Goal: Transaction & Acquisition: Purchase product/service

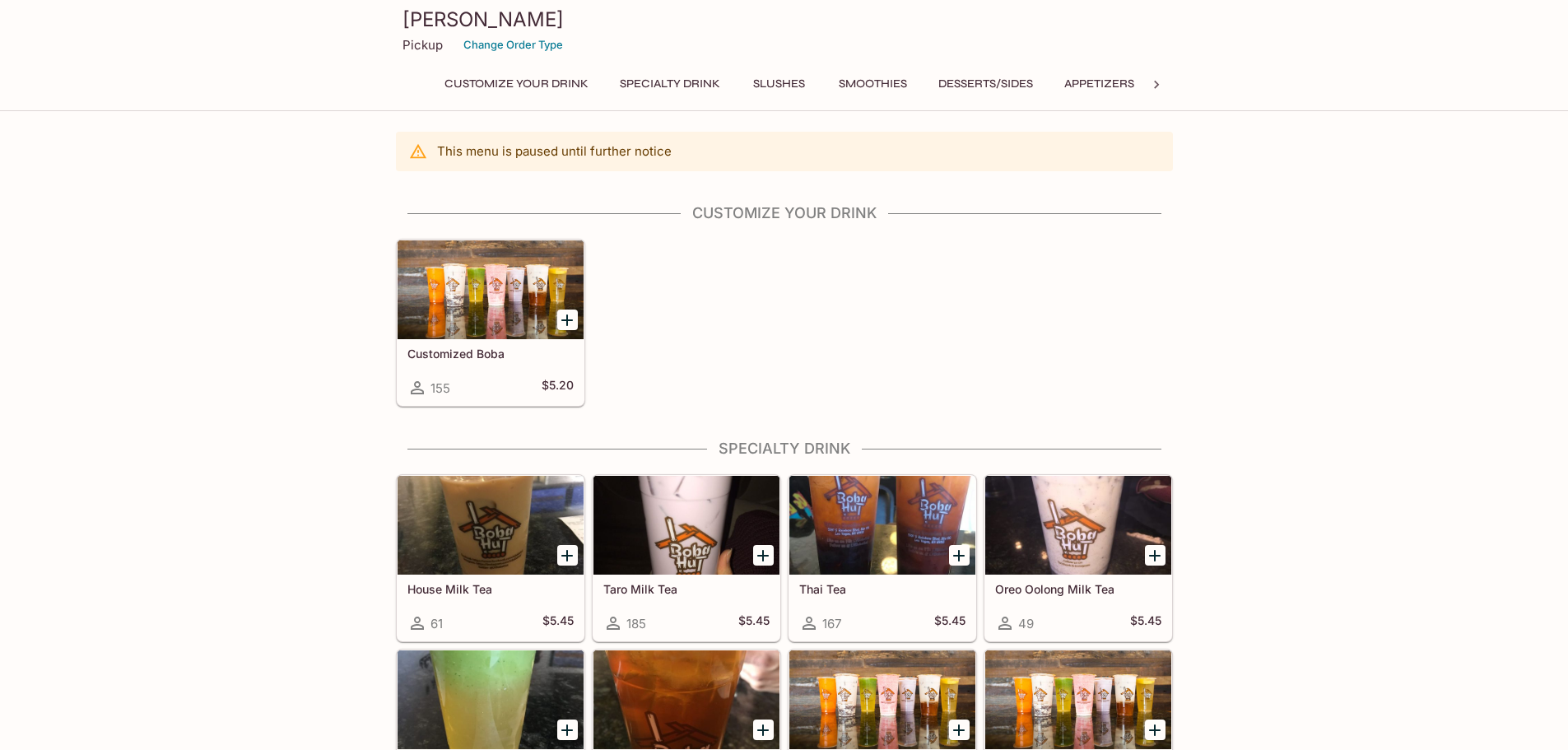
click at [414, 42] on p "Pickup" at bounding box center [422, 44] width 41 height 16
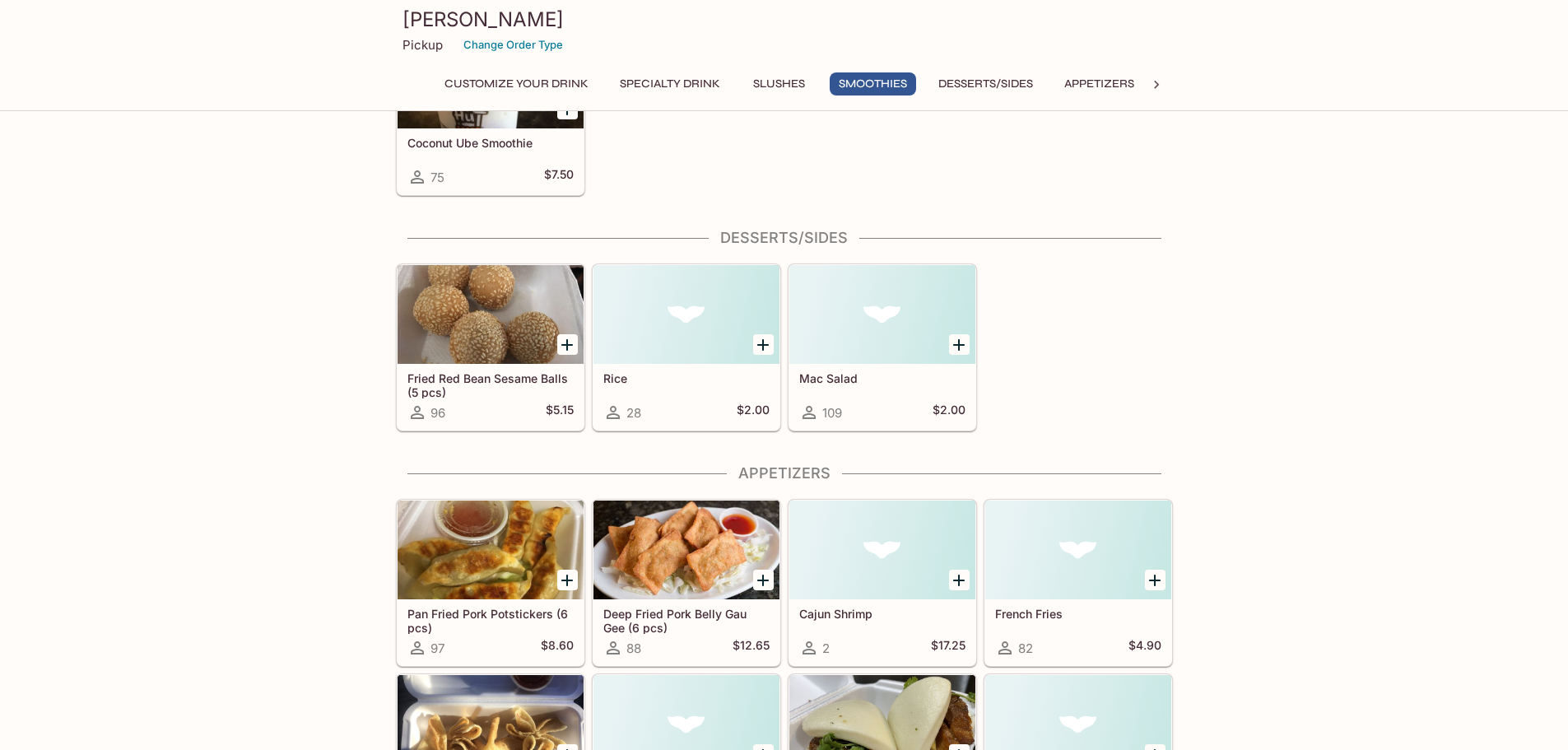
scroll to position [1647, 0]
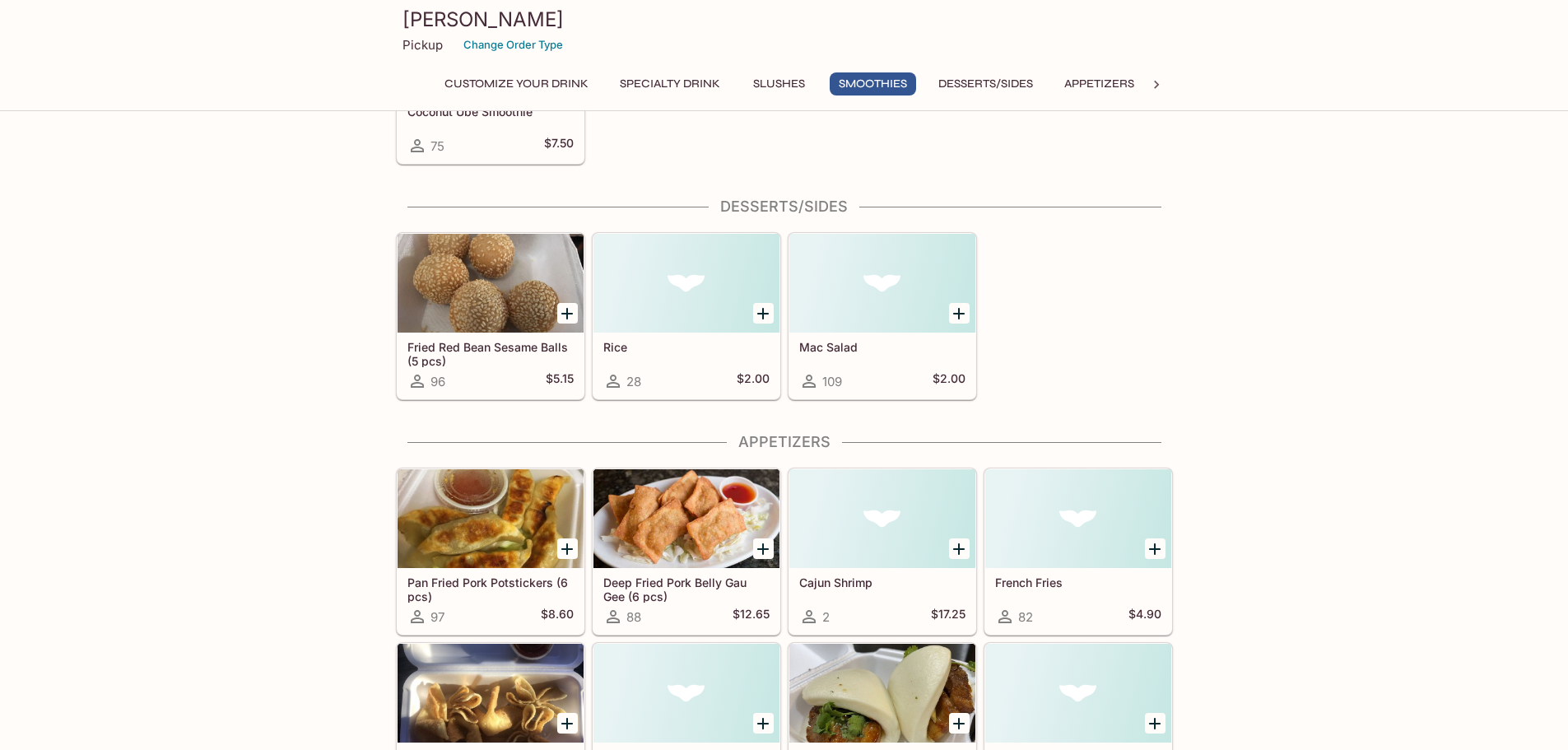
click at [1123, 310] on div "Fried Red Bean Sesame Balls (5 pcs) 96 $5.15 Rice 28 $2.00 Mac Salad 109 $2.00" at bounding box center [781, 312] width 784 height 175
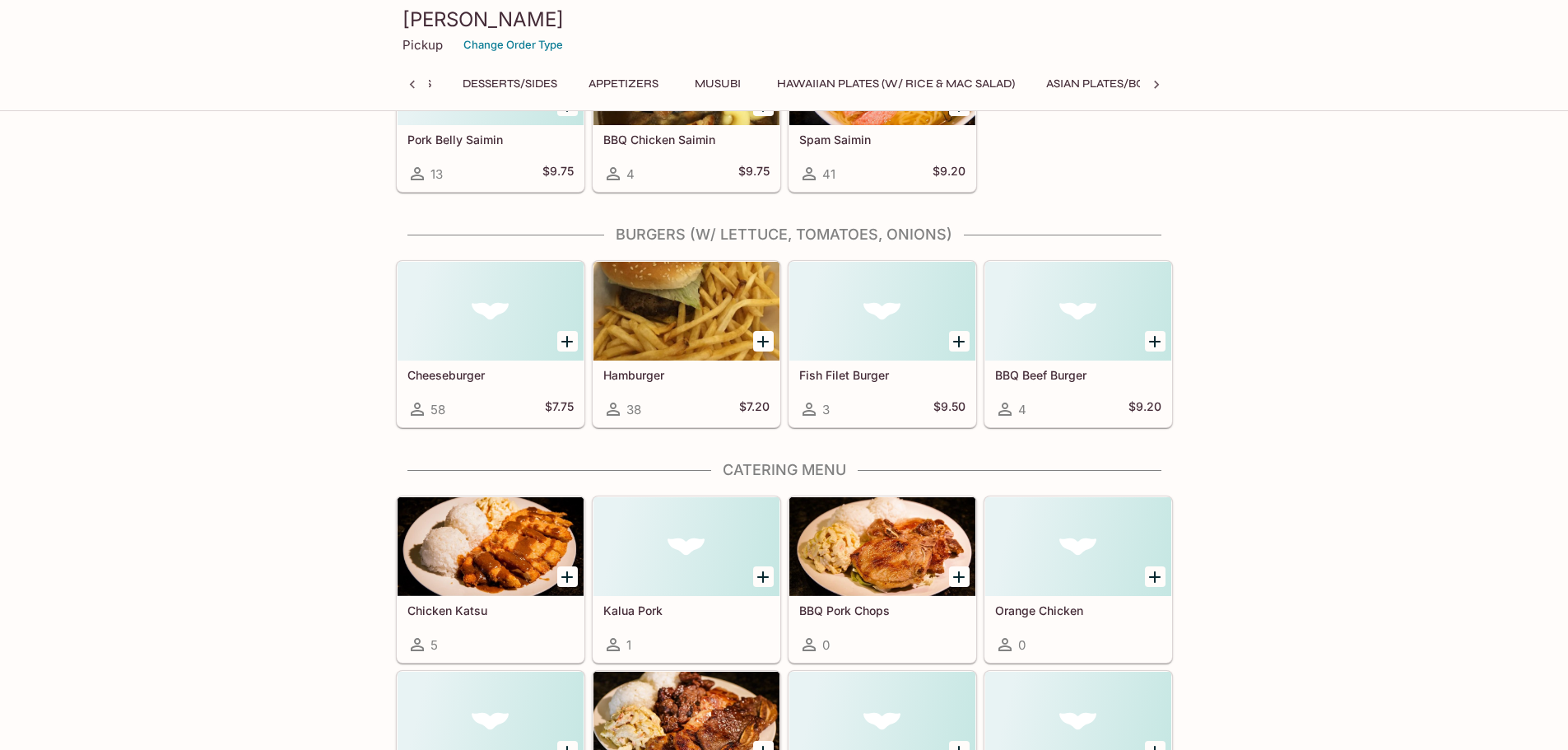
scroll to position [0, 690]
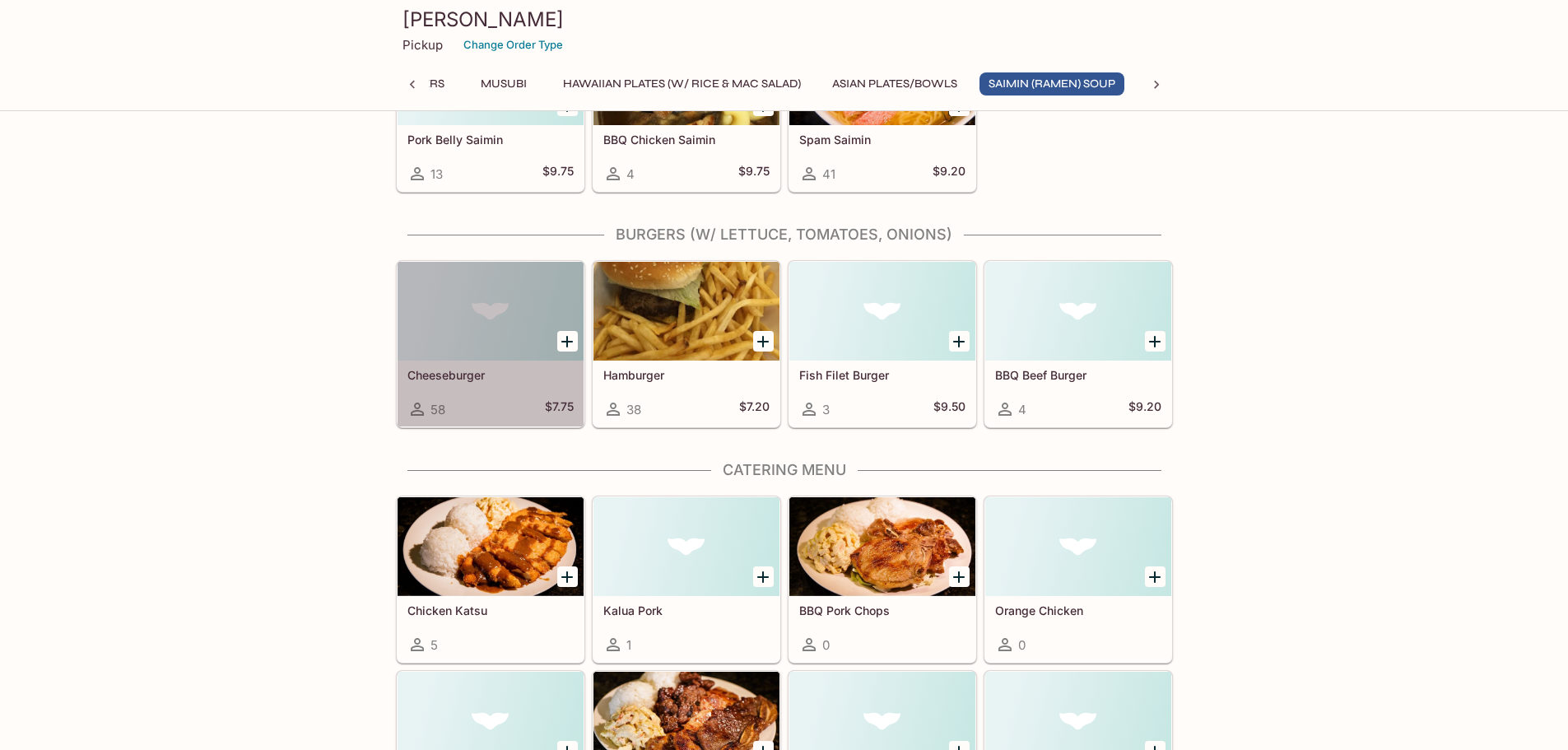
click at [484, 341] on div at bounding box center [490, 311] width 186 height 99
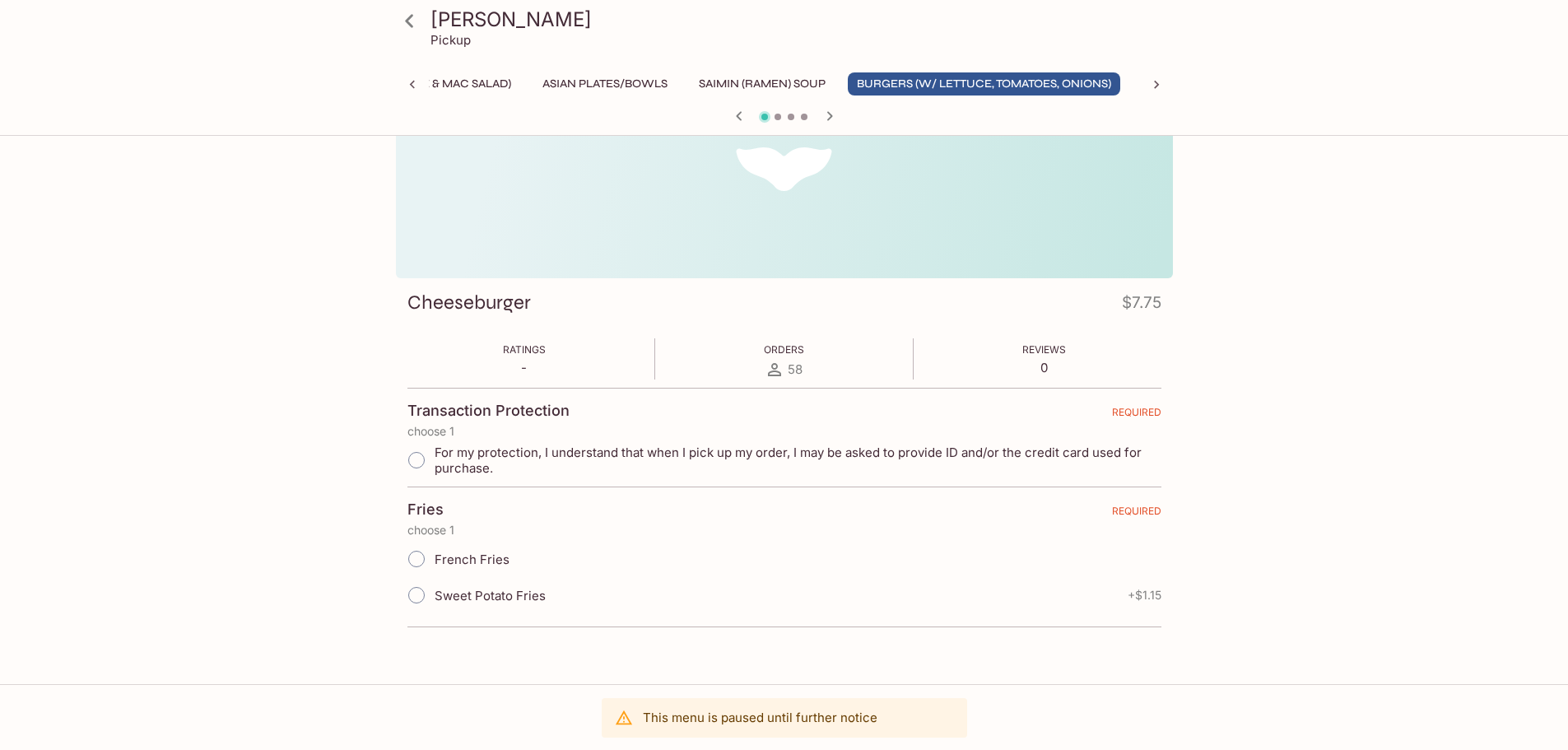
scroll to position [142, 0]
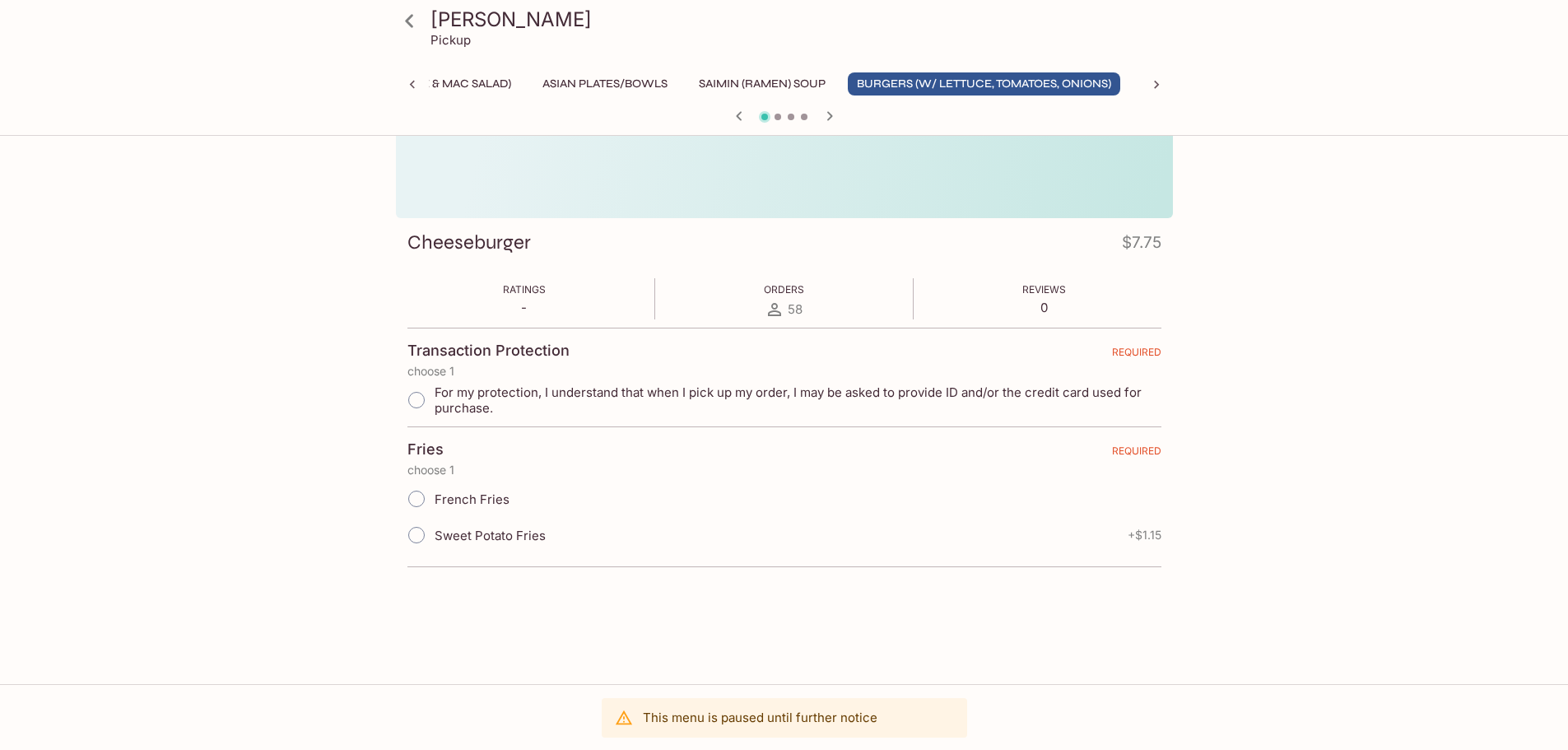
click at [422, 408] on input "For my protection, I understand that when I pick up my order, I may be asked to…" at bounding box center [416, 400] width 35 height 35
radio input "true"
click at [425, 502] on input "French Fries" at bounding box center [416, 499] width 35 height 35
radio input "true"
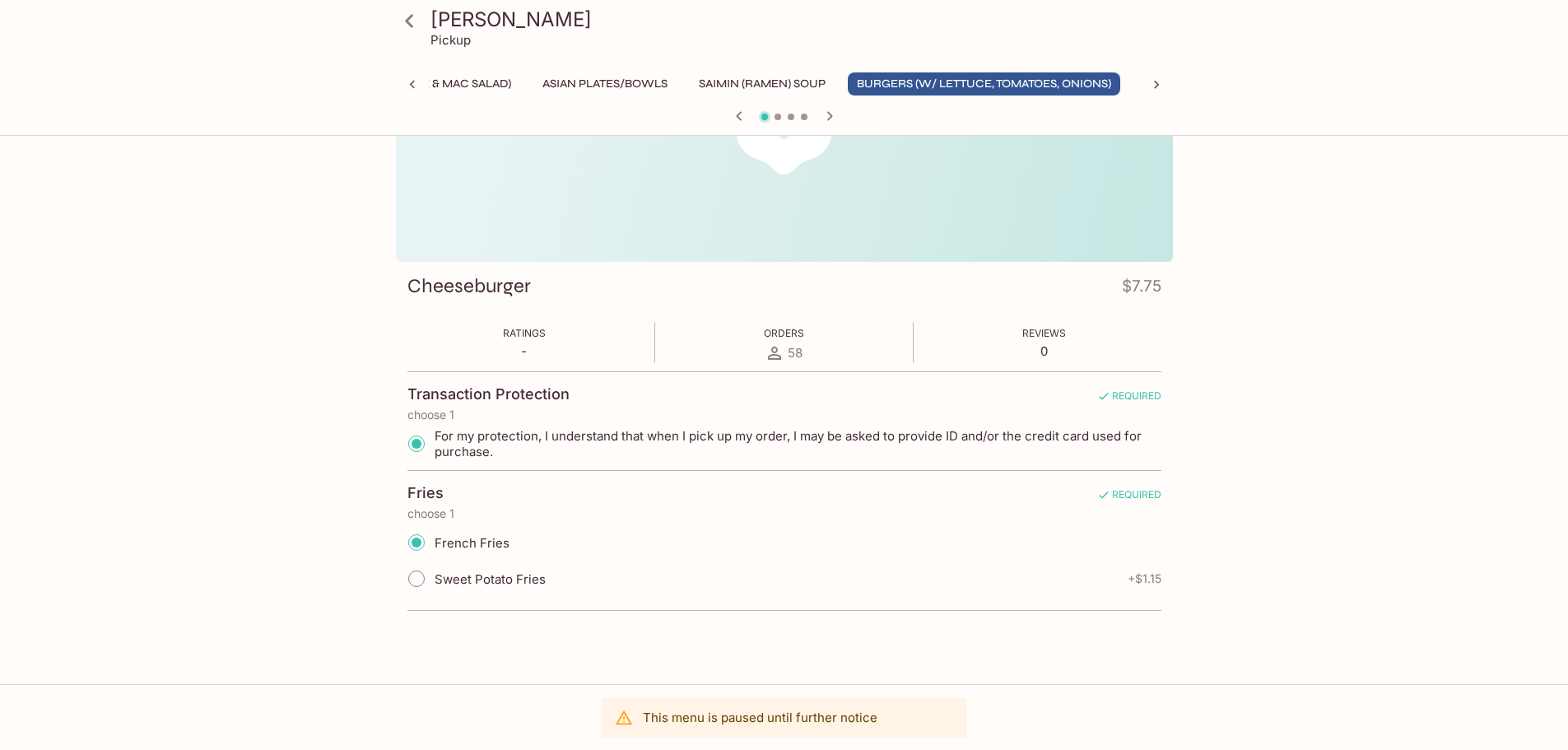
scroll to position [0, 0]
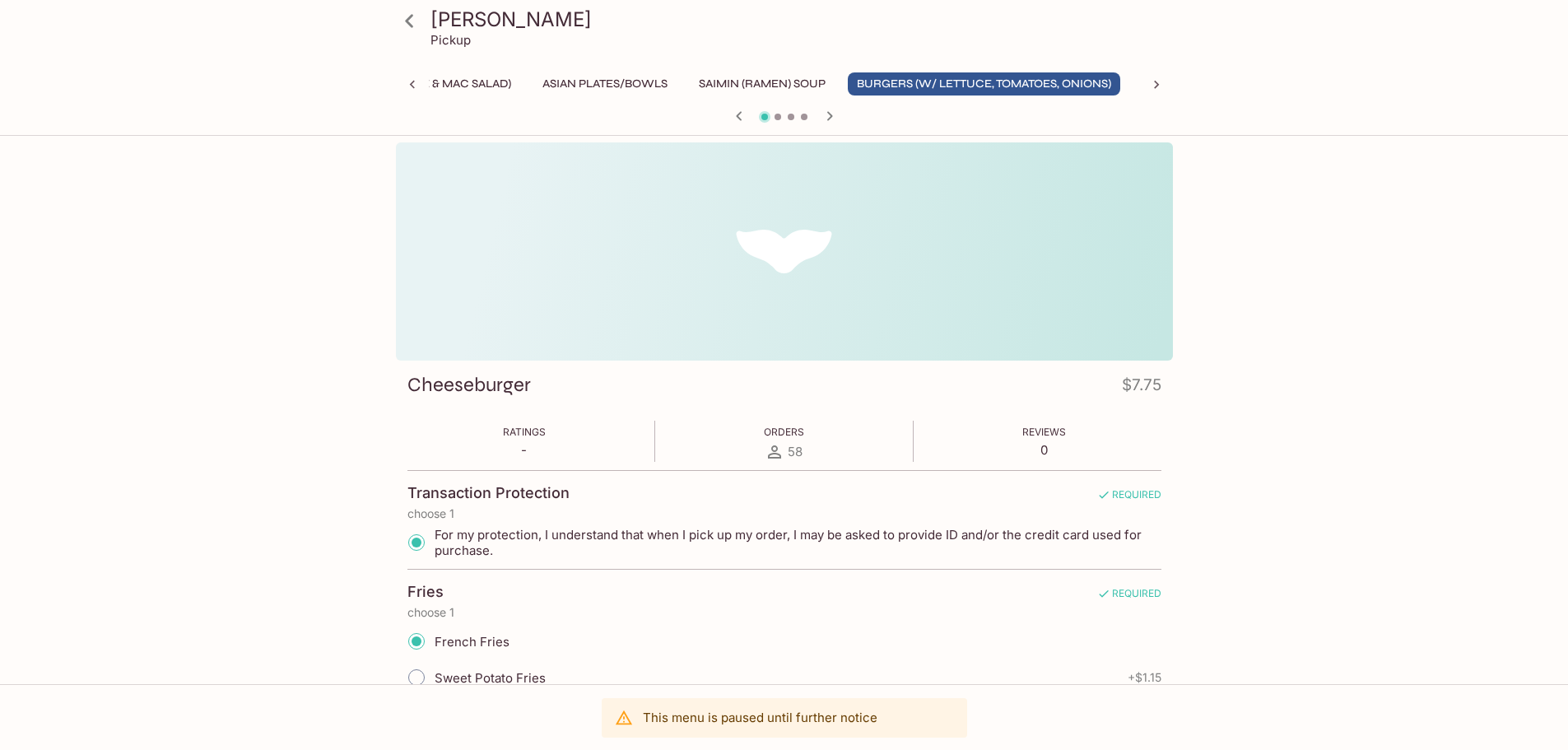
click at [933, 78] on button "Burgers (w/ Lettuce, Tomatoes, Onions)" at bounding box center [983, 84] width 272 height 23
click at [1108, 81] on button "Burgers (w/ Lettuce, Tomatoes, Onions)" at bounding box center [983, 84] width 272 height 23
click at [1163, 81] on icon at bounding box center [1156, 84] width 16 height 16
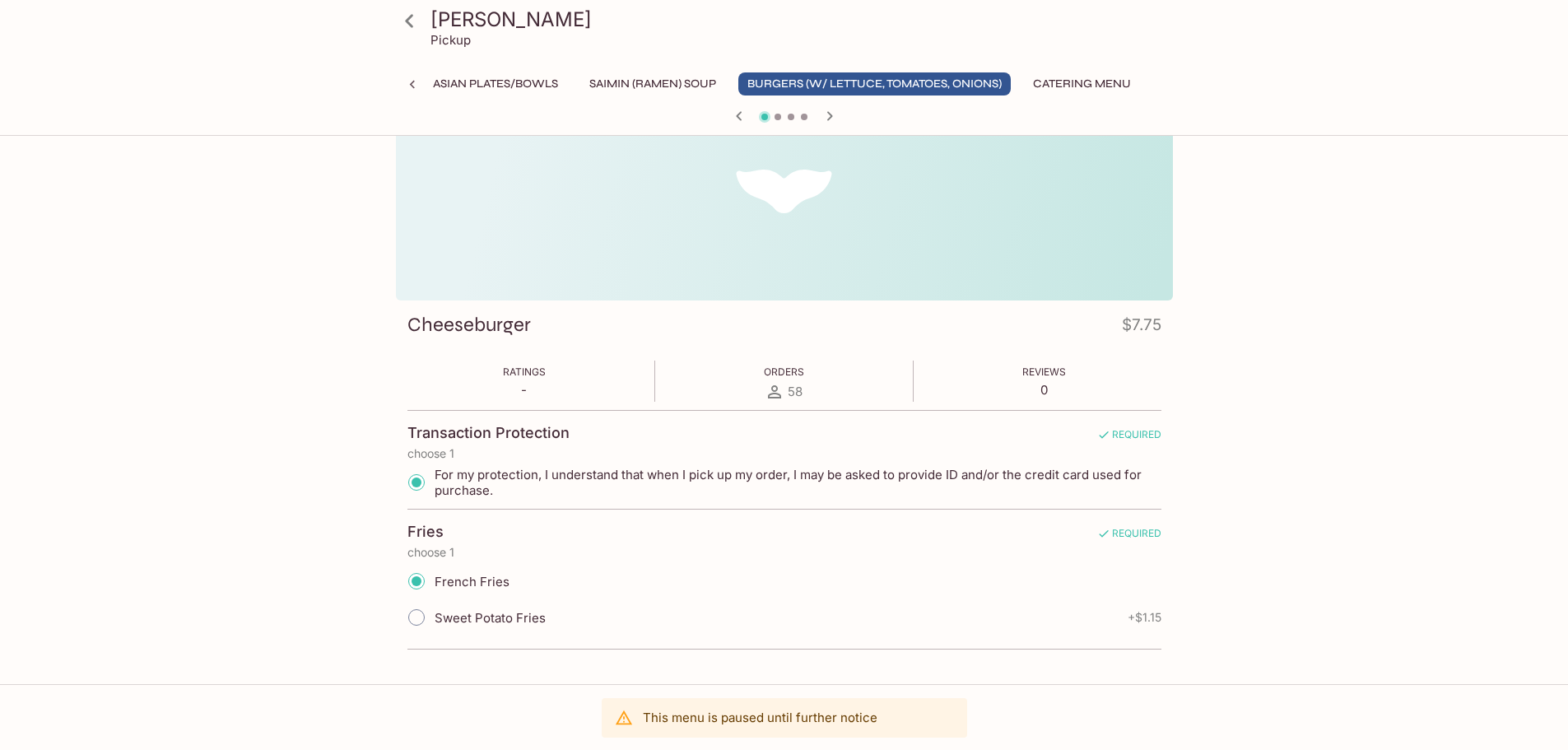
scroll to position [142, 0]
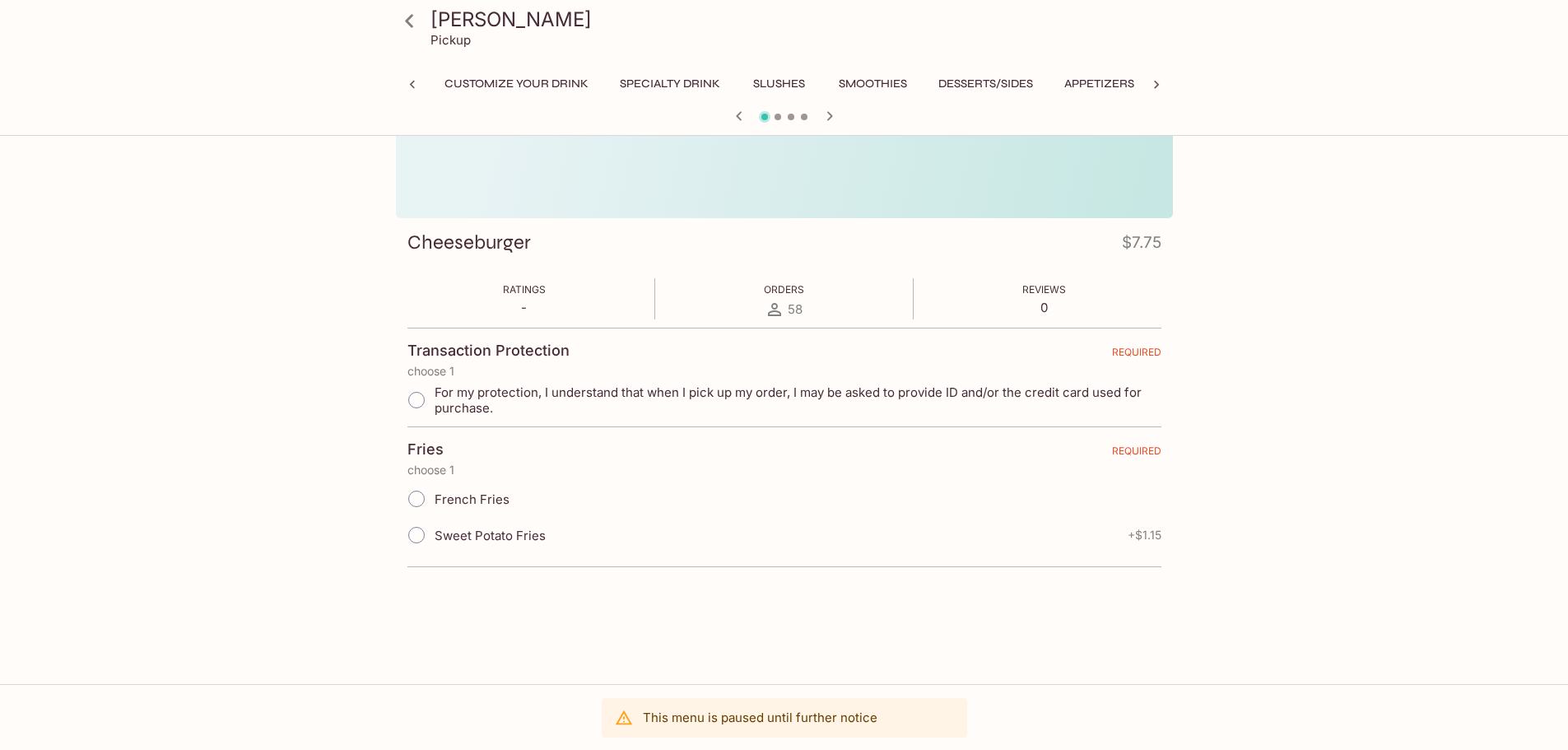
scroll to position [0, 980]
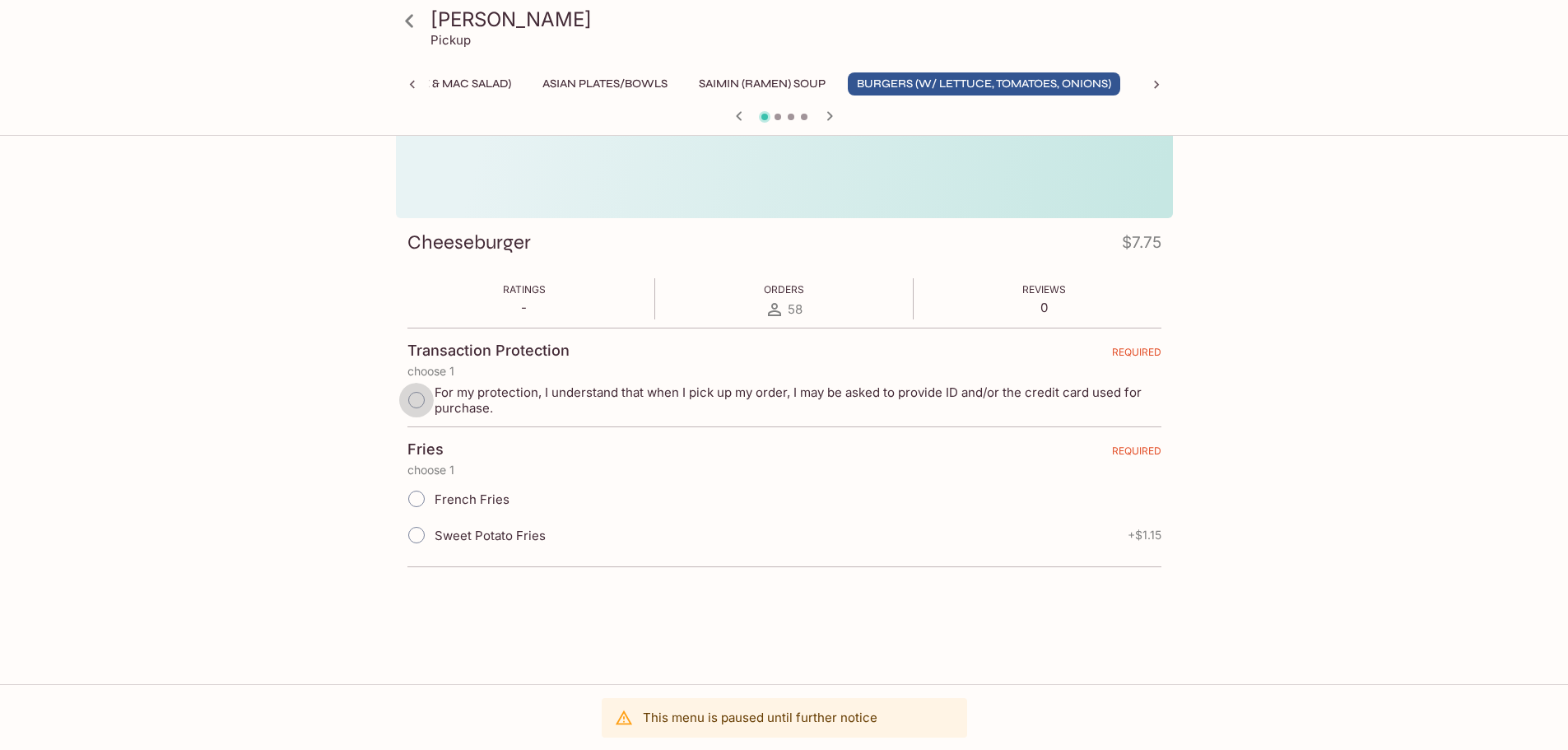
click at [421, 398] on input "For my protection, I understand that when I pick up my order, I may be asked to…" at bounding box center [416, 400] width 35 height 35
radio input "true"
click at [416, 509] on input "French Fries" at bounding box center [416, 499] width 35 height 35
radio input "true"
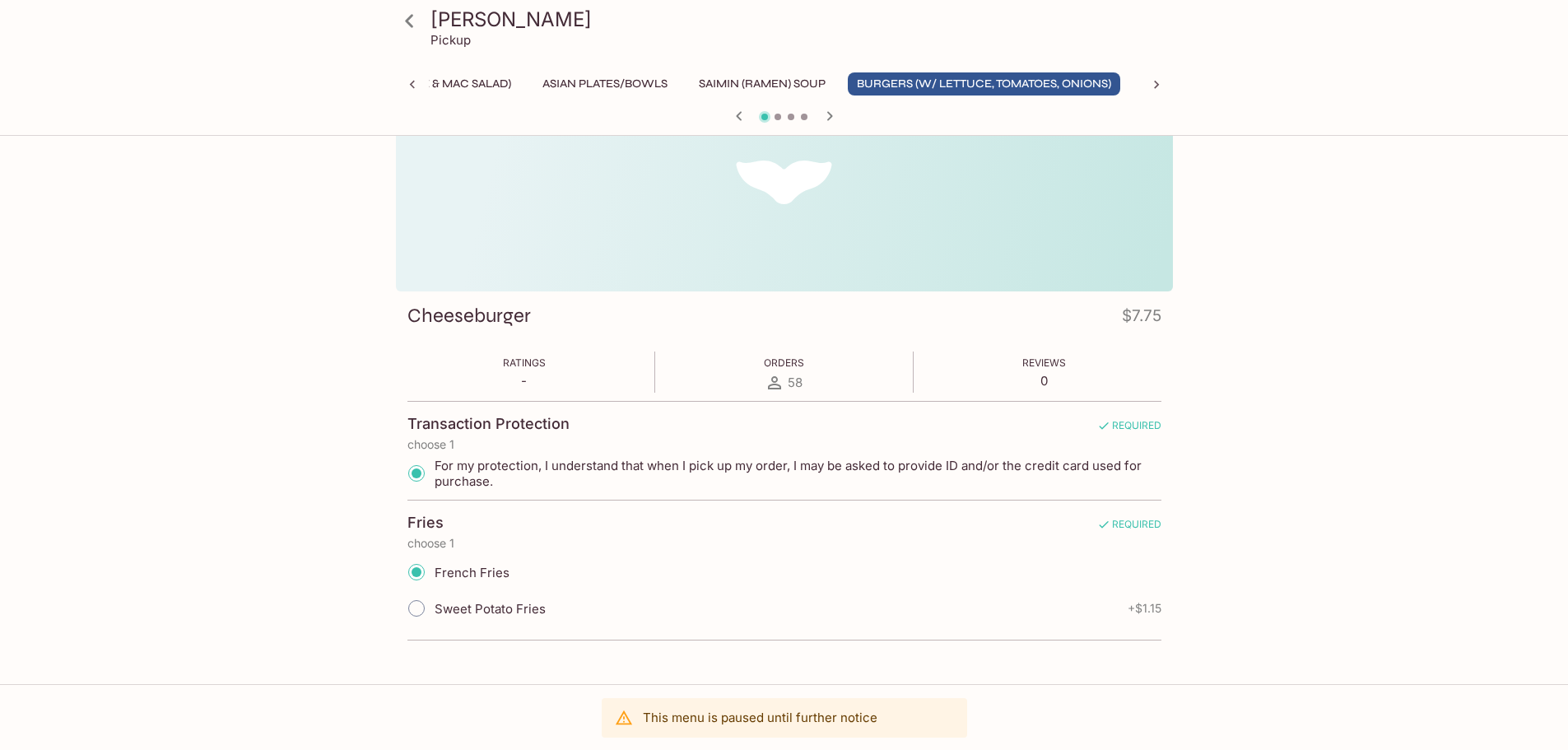
scroll to position [0, 0]
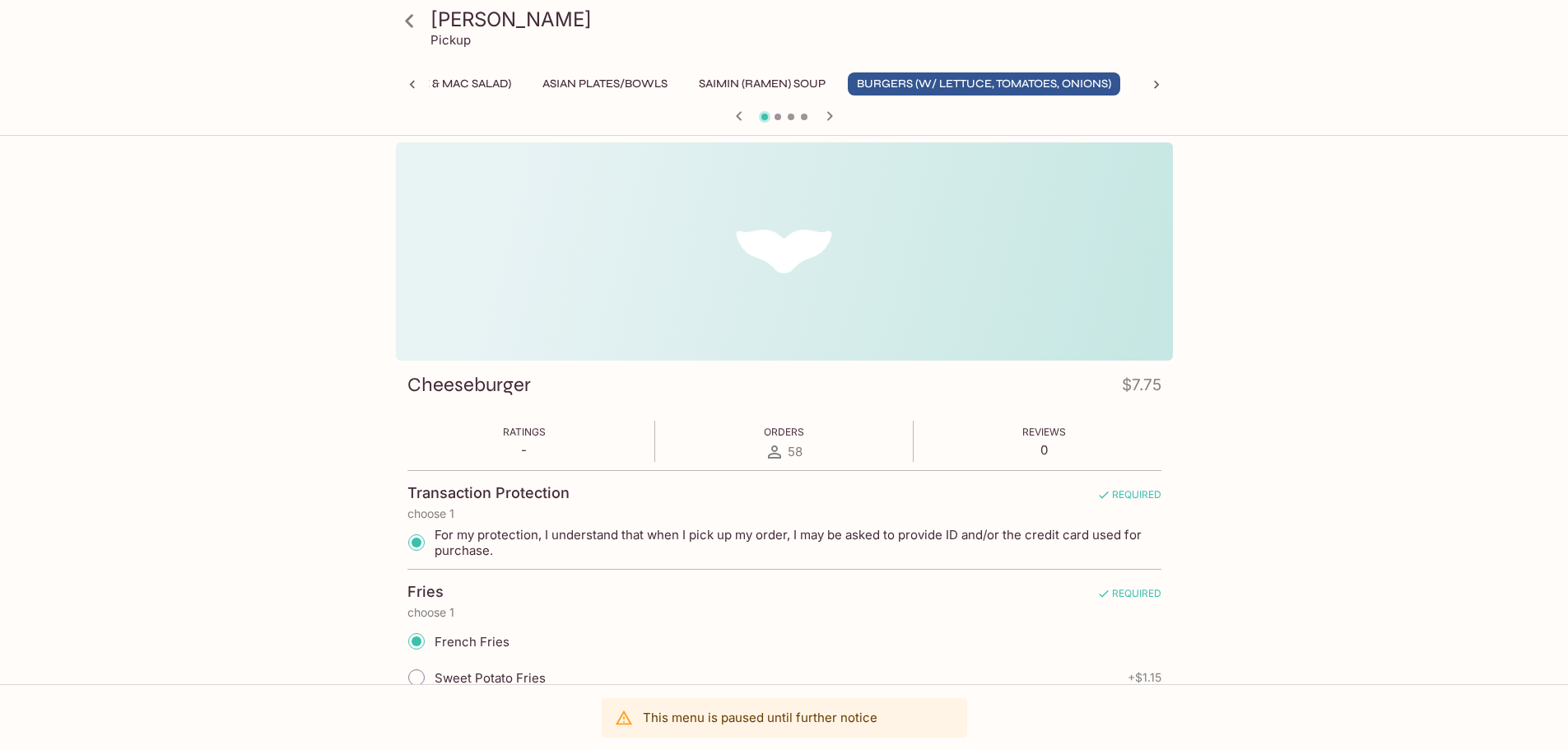
click at [449, 17] on h3 "[PERSON_NAME]" at bounding box center [799, 19] width 736 height 25
click at [449, 35] on p "Pickup" at bounding box center [451, 40] width 41 height 16
click at [458, 8] on h3 "[PERSON_NAME]" at bounding box center [799, 19] width 736 height 25
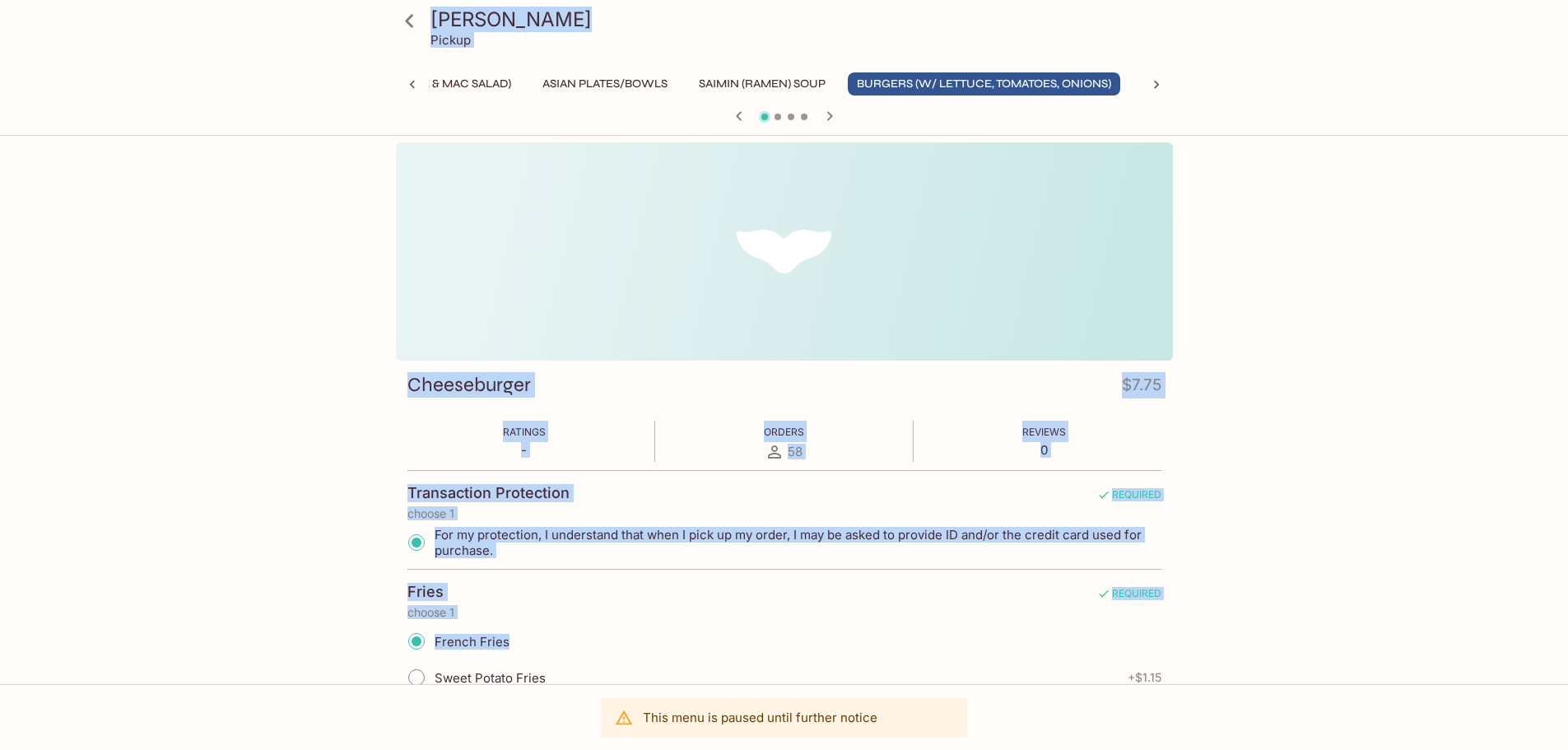
drag, startPoint x: 353, startPoint y: 24, endPoint x: 786, endPoint y: 639, distance: 752.1
click at [786, 639] on div "Boba Hut Pickup Customize Your Drink Specialty Drink Slushes Smoothies Desserts…" at bounding box center [784, 472] width 1054 height 658
copy div "Boba Hut Pickup Customize Your Drink Specialty Drink Slushes Smoothies Desserts…"
click at [413, 16] on icon at bounding box center [409, 21] width 29 height 29
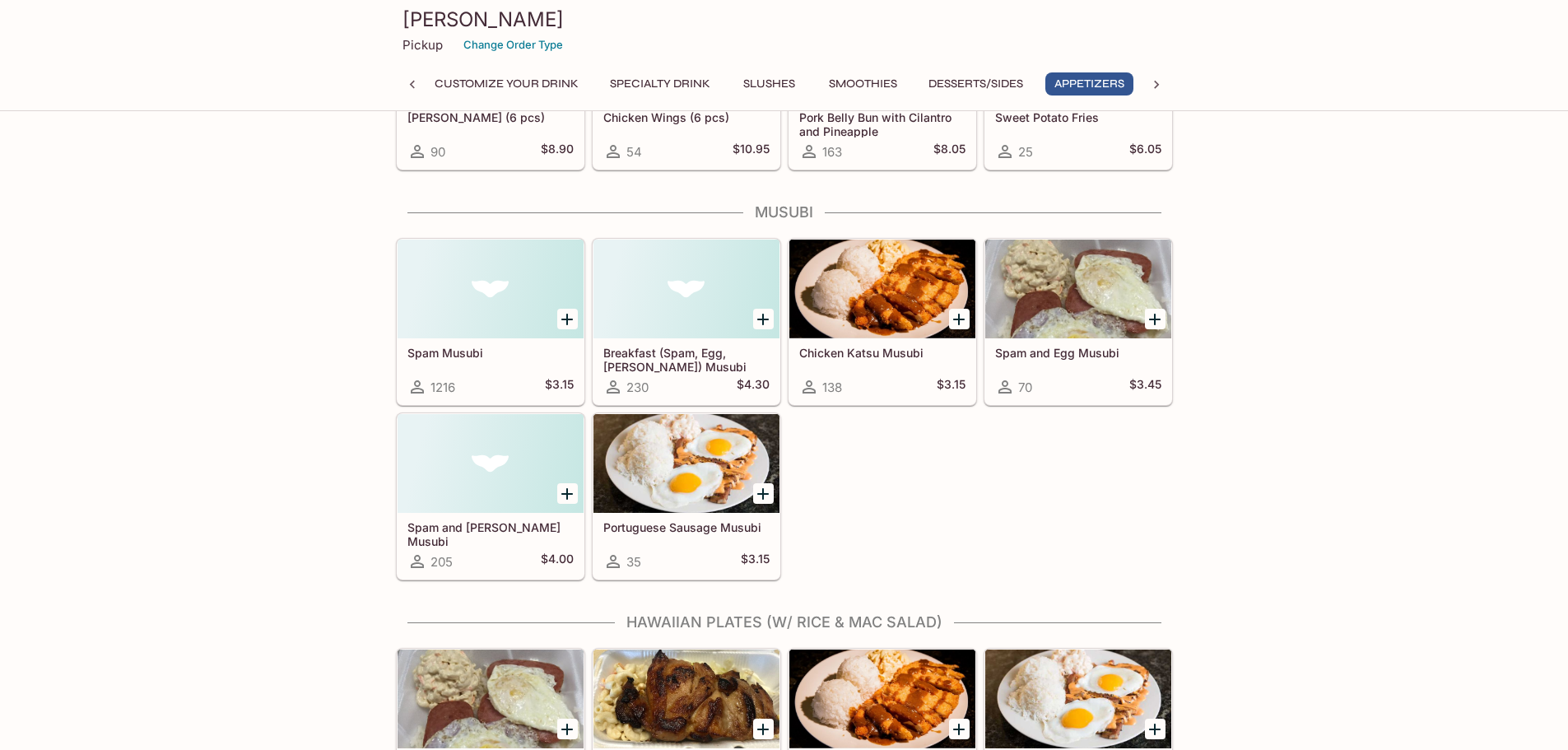
scroll to position [2307, 0]
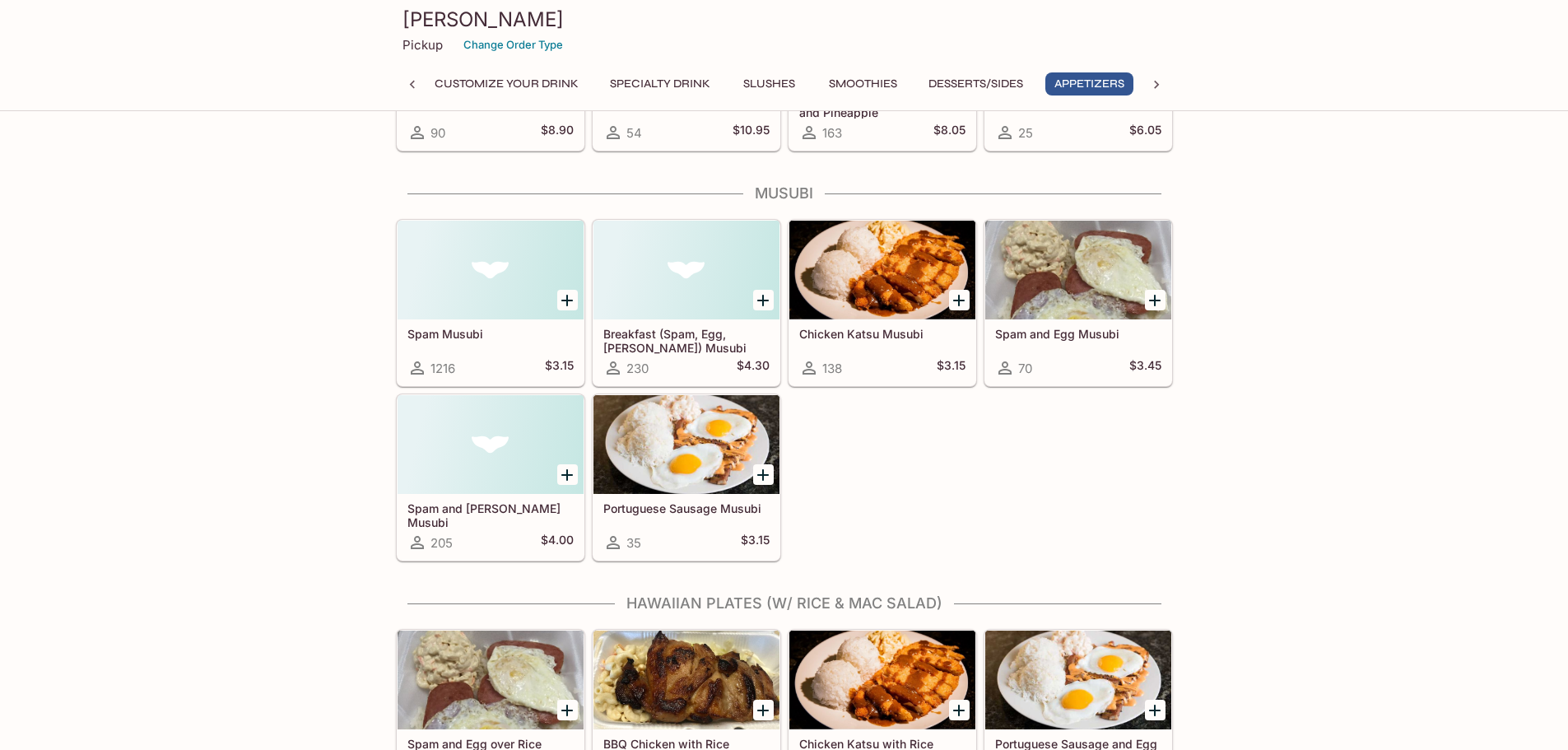
click at [1299, 449] on div "This menu is paused until further notice Customize Your Drink Customized Boba 1…" at bounding box center [784, 481] width 1568 height 5311
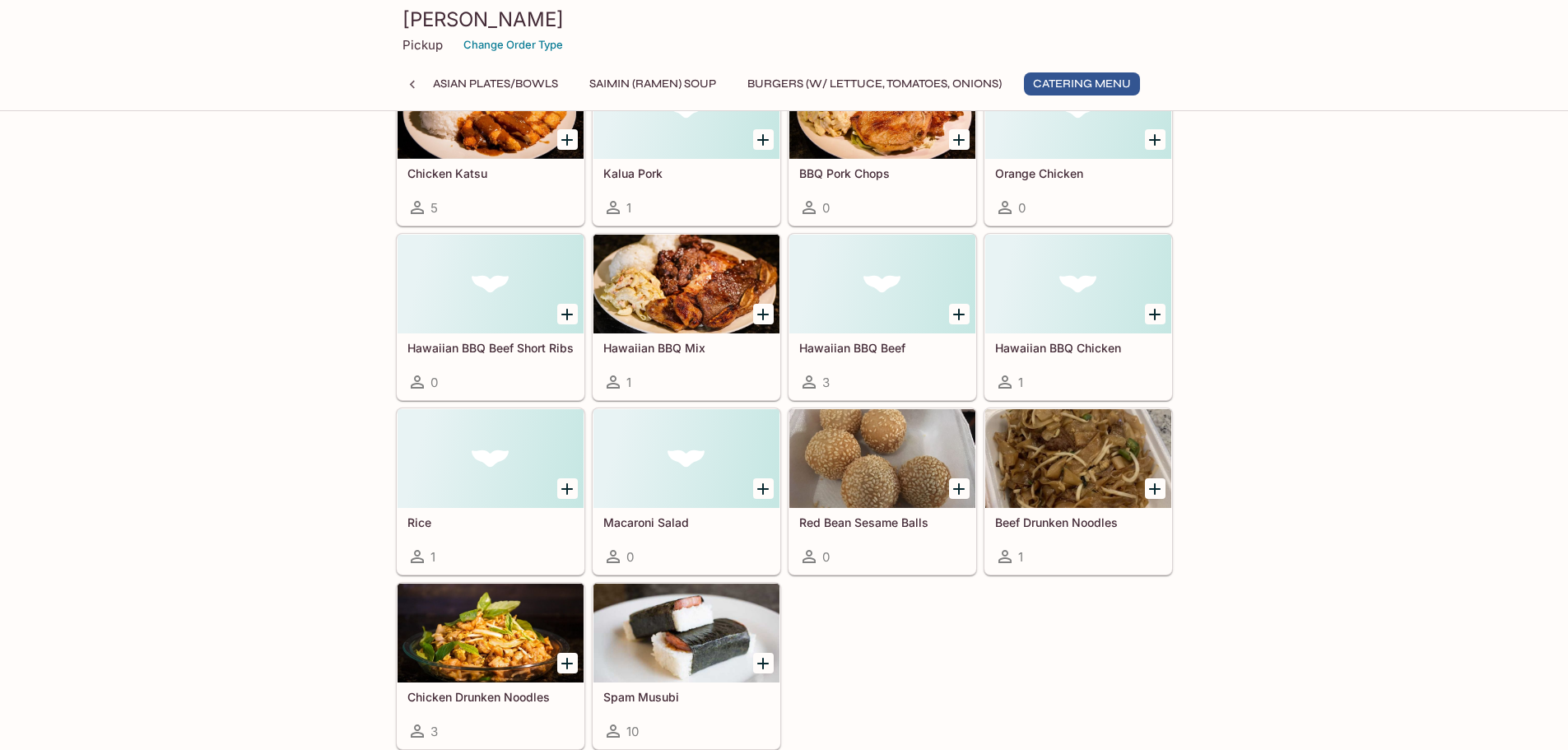
scroll to position [0, 416]
click at [801, 86] on button "Musubi" at bounding box center [778, 84] width 74 height 23
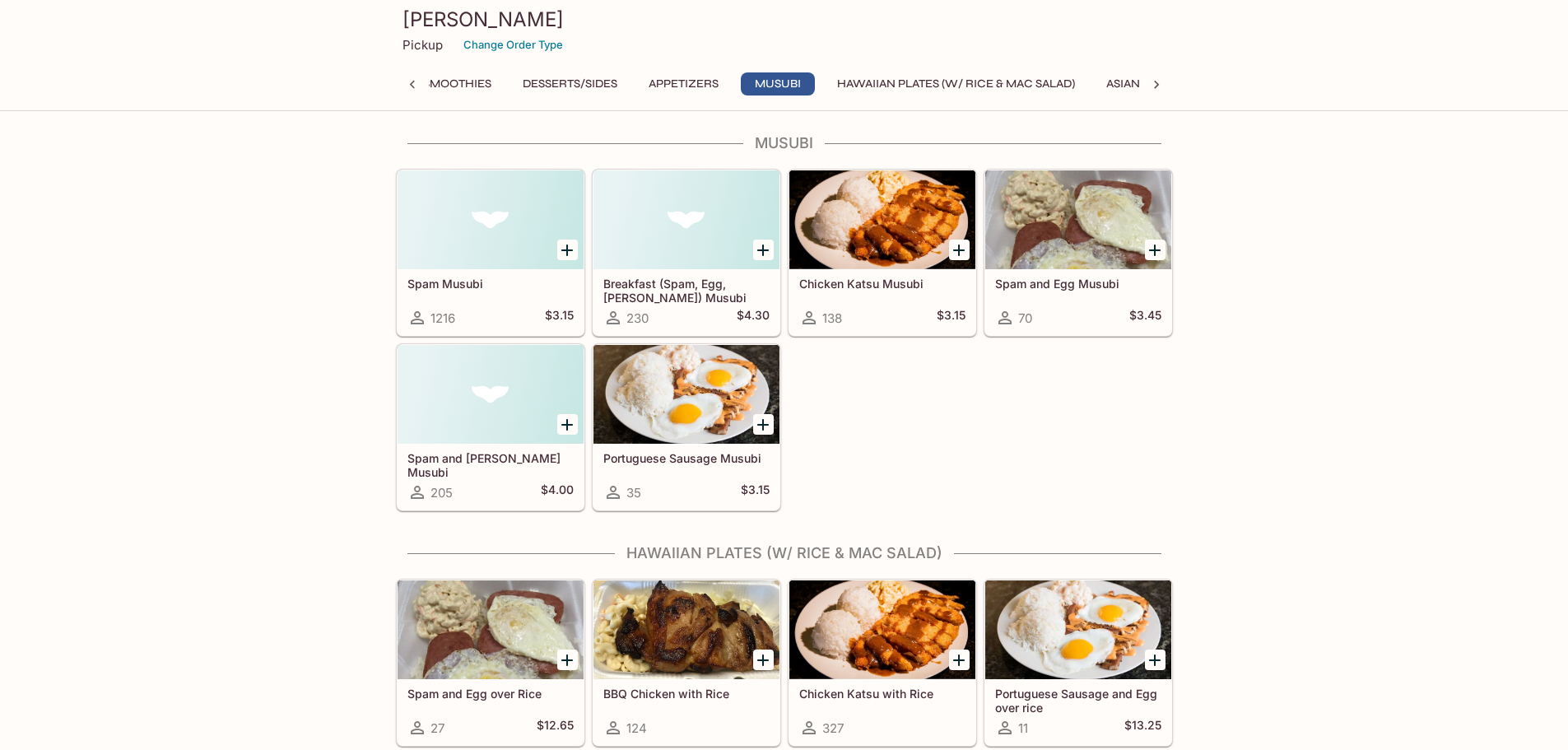
scroll to position [2351, 0]
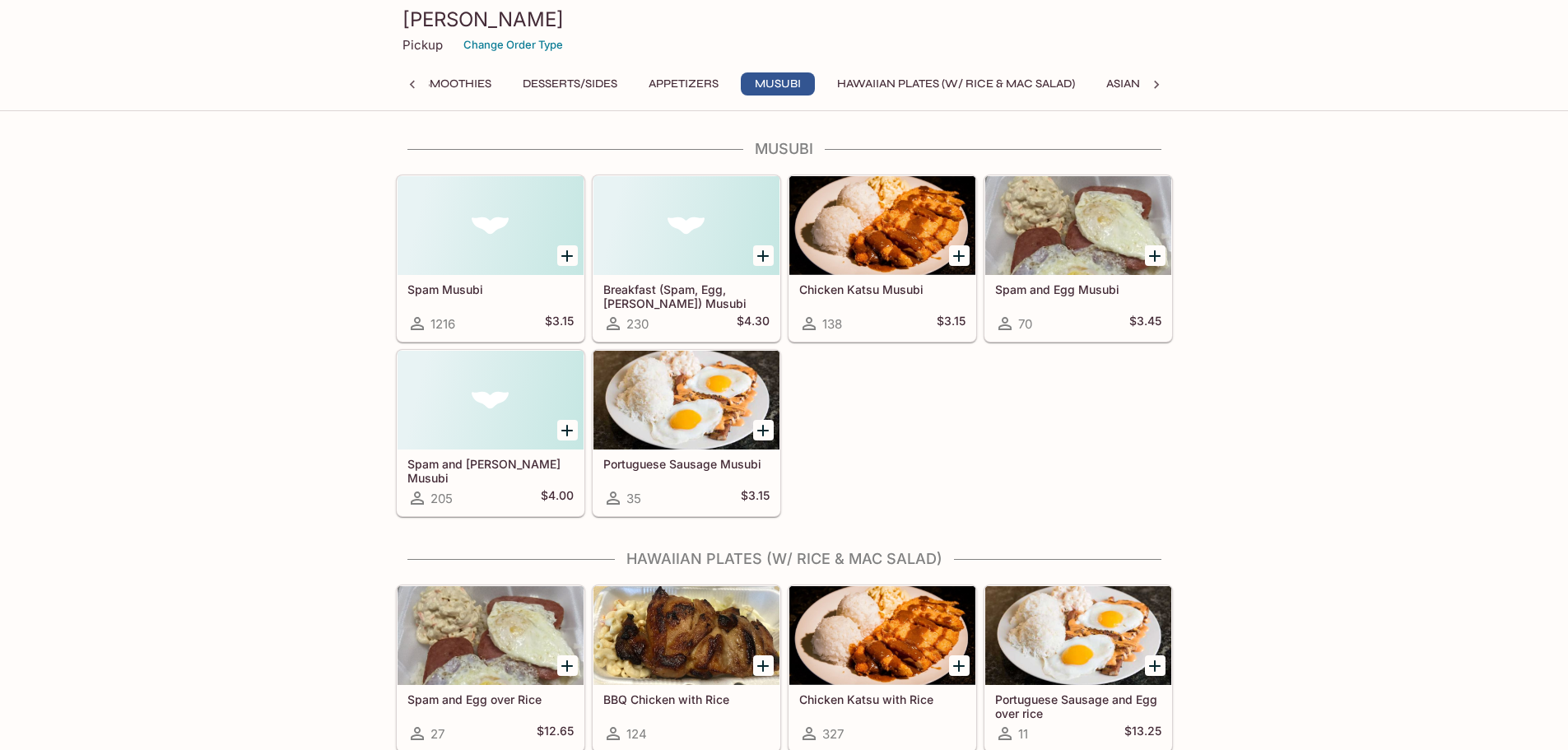
click at [859, 291] on h5 "Chicken Katsu Musubi" at bounding box center [883, 289] width 166 height 14
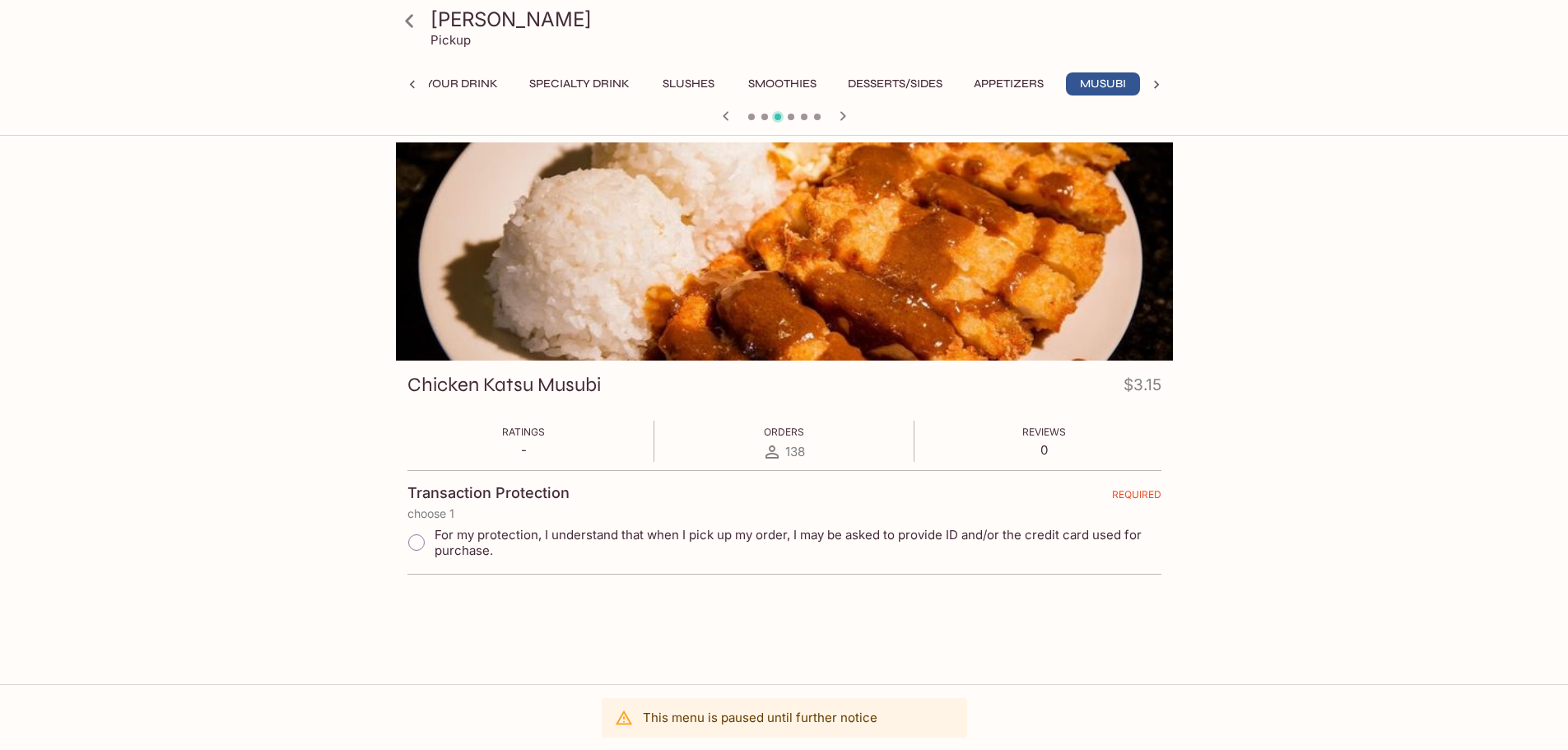
scroll to position [0, 97]
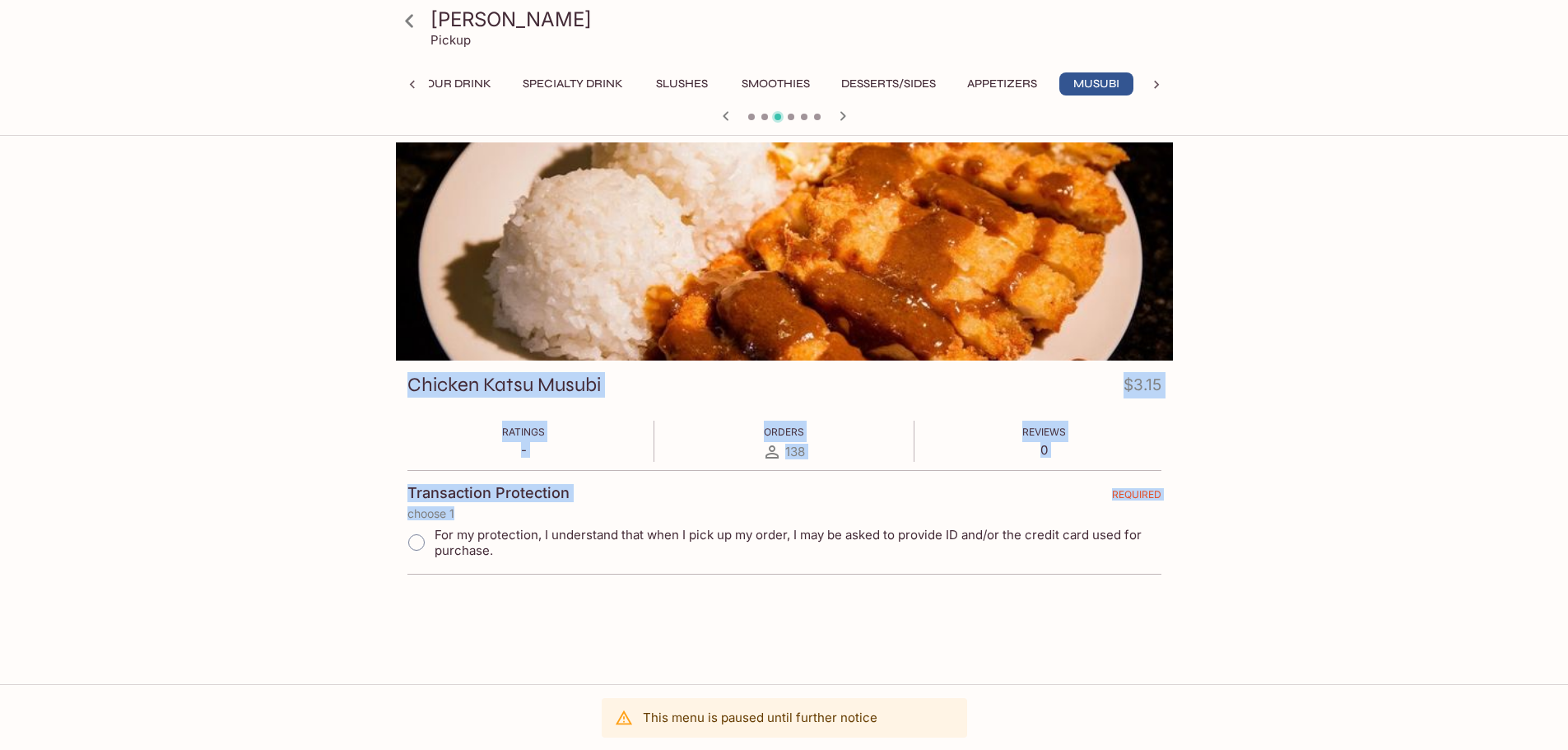
drag, startPoint x: 393, startPoint y: 379, endPoint x: 608, endPoint y: 561, distance: 281.7
click at [671, 575] on div "Breakfast (Spam, Egg, Candy Bacon) Musubi $4.30 Ratings - Orders 230 Reviews 0 …" at bounding box center [784, 462] width 790 height 640
copy div "Breakfast (Spam, Egg, Candy Bacon) Musubi $4.30 Ratings - Orders 230 Reviews 0 …"
